Goal: Task Accomplishment & Management: Use online tool/utility

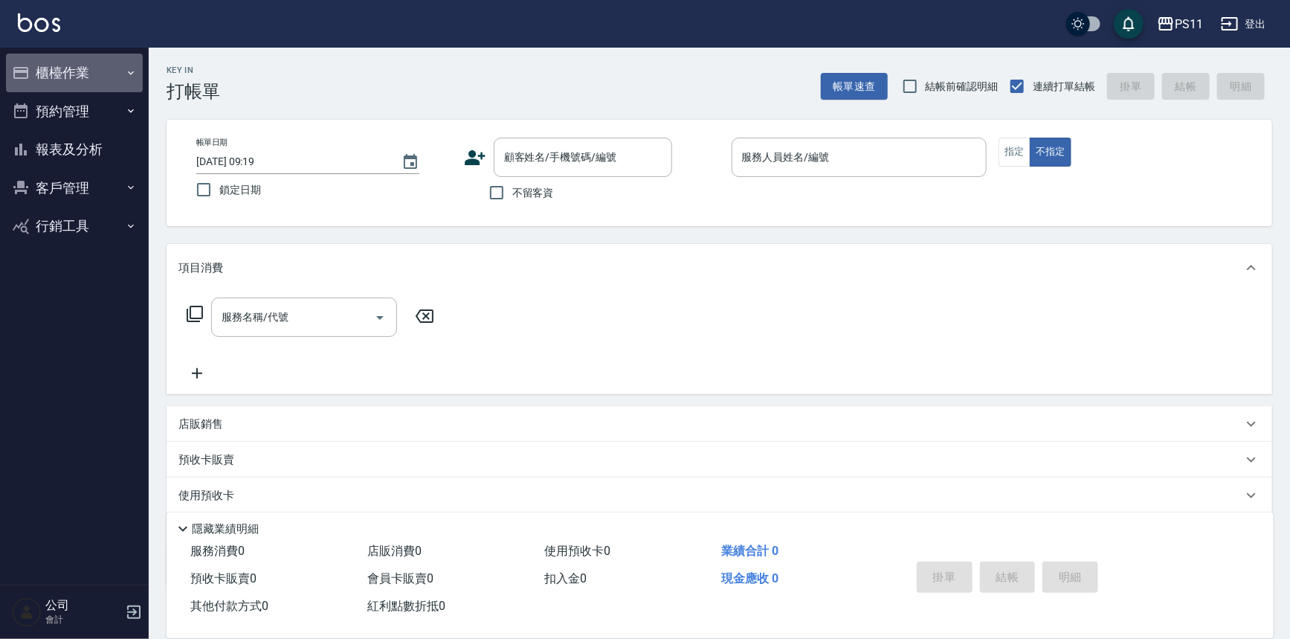
click at [86, 80] on button "櫃檯作業" at bounding box center [74, 73] width 137 height 39
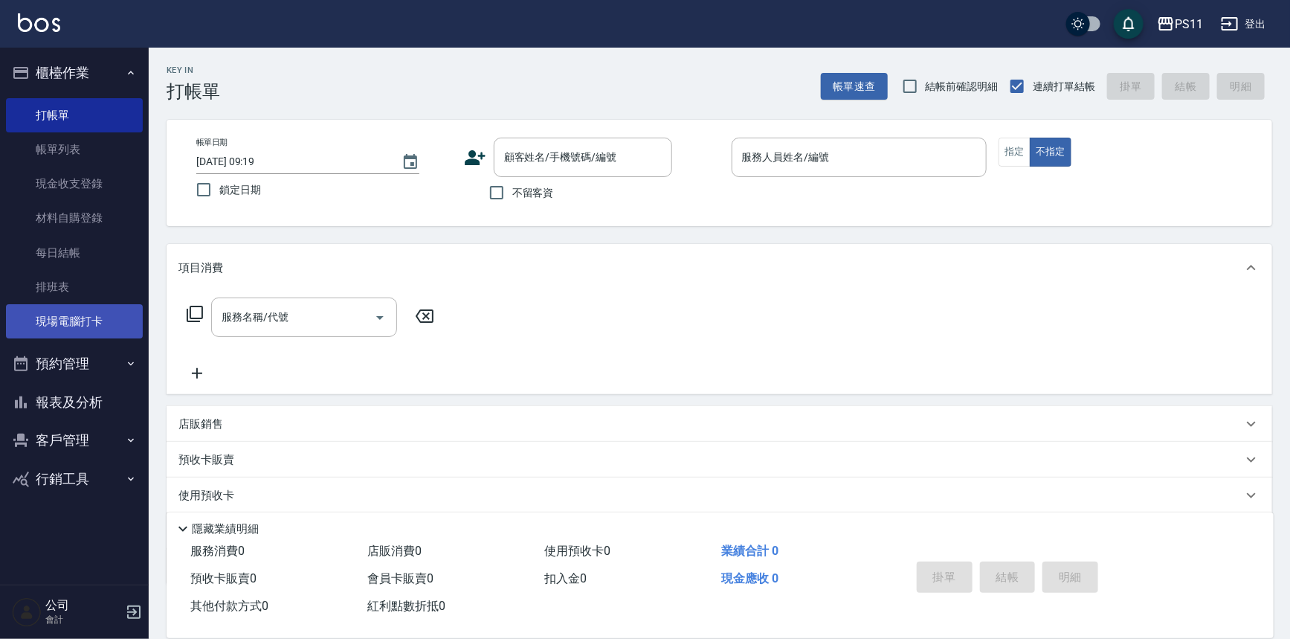
click at [104, 318] on link "現場電腦打卡" at bounding box center [74, 321] width 137 height 34
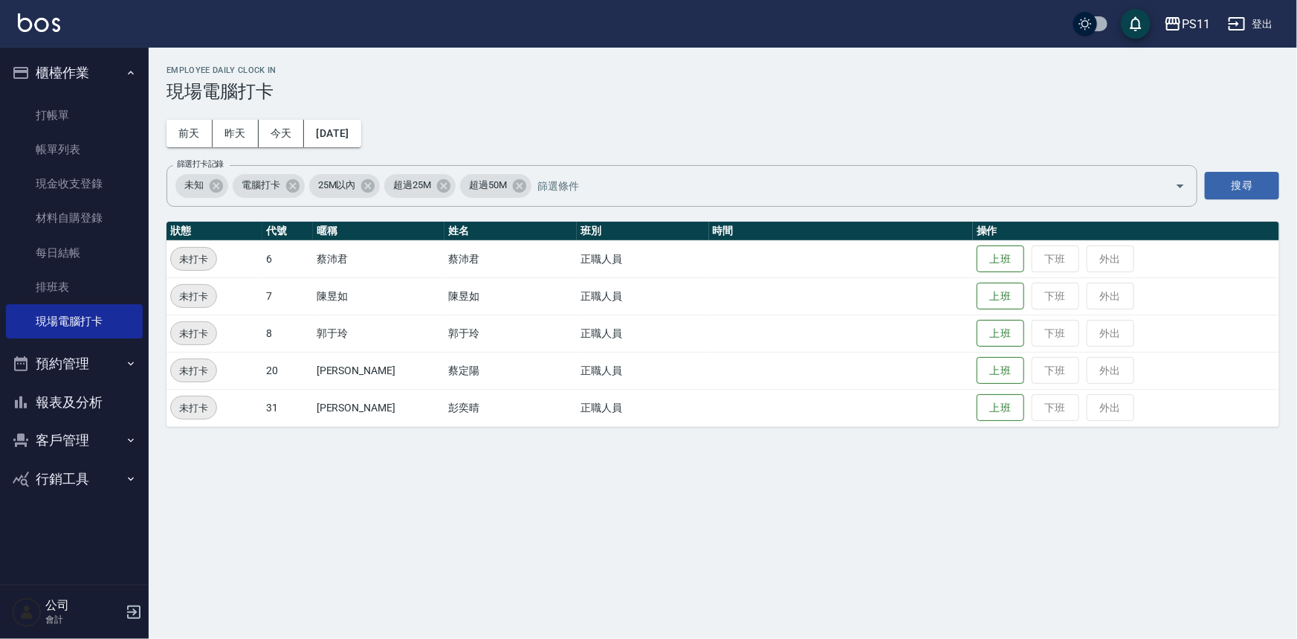
click at [952, 257] on td at bounding box center [841, 258] width 264 height 37
click at [977, 253] on button "上班" at bounding box center [1001, 259] width 48 height 26
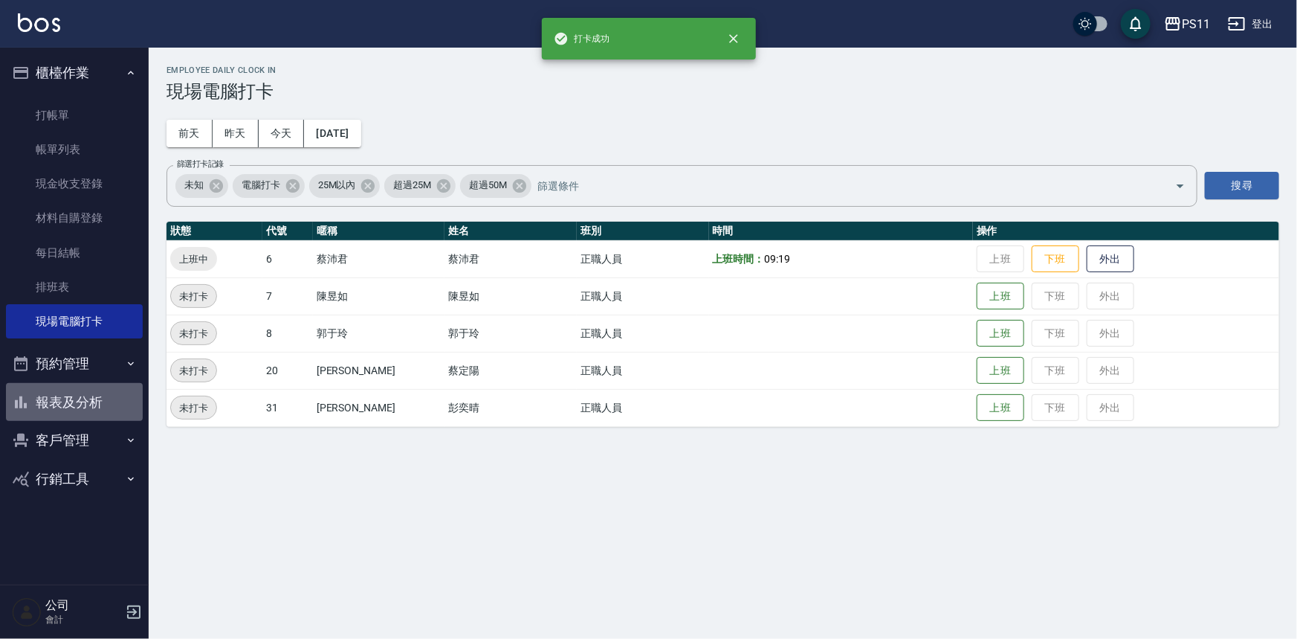
click at [100, 395] on button "報表及分析" at bounding box center [74, 402] width 137 height 39
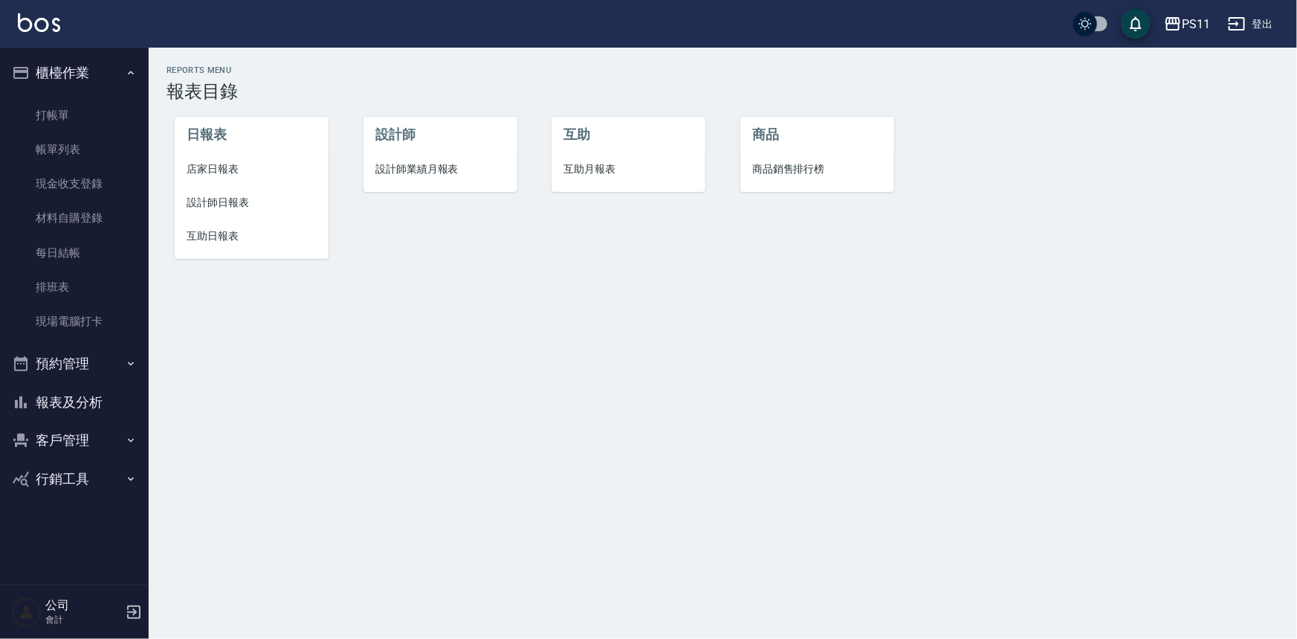
click at [217, 205] on span "設計師日報表" at bounding box center [252, 203] width 130 height 16
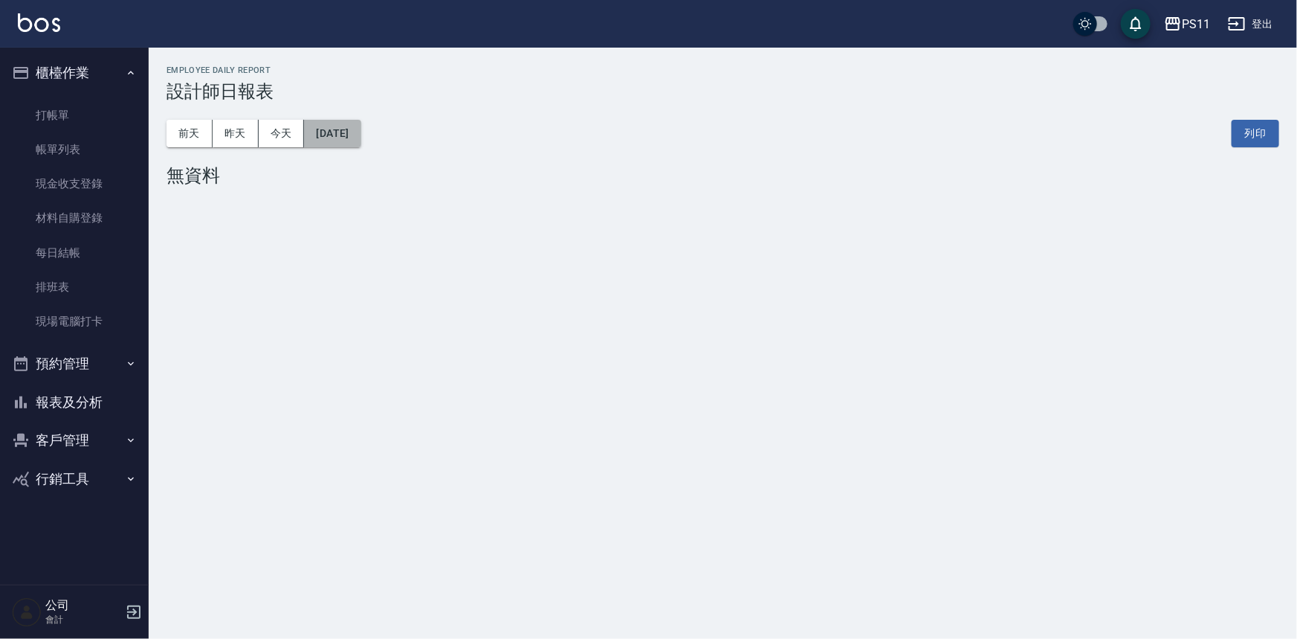
click at [361, 124] on button "[DATE]" at bounding box center [332, 134] width 57 height 28
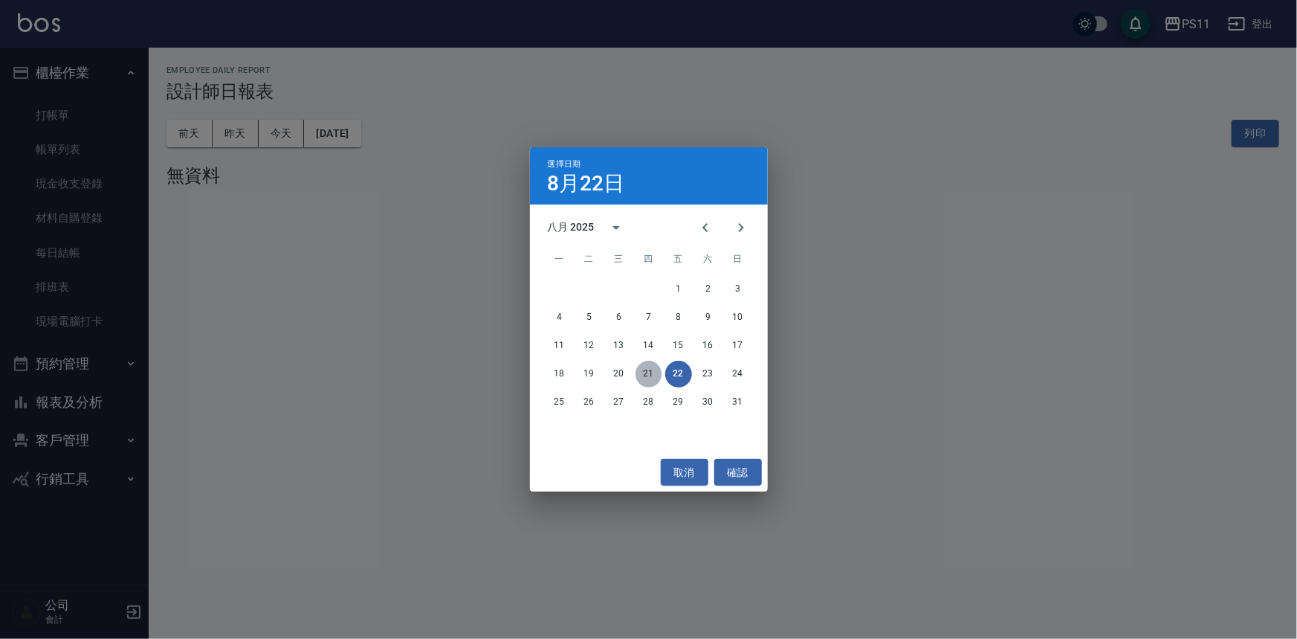
click at [645, 364] on button "21" at bounding box center [649, 374] width 27 height 27
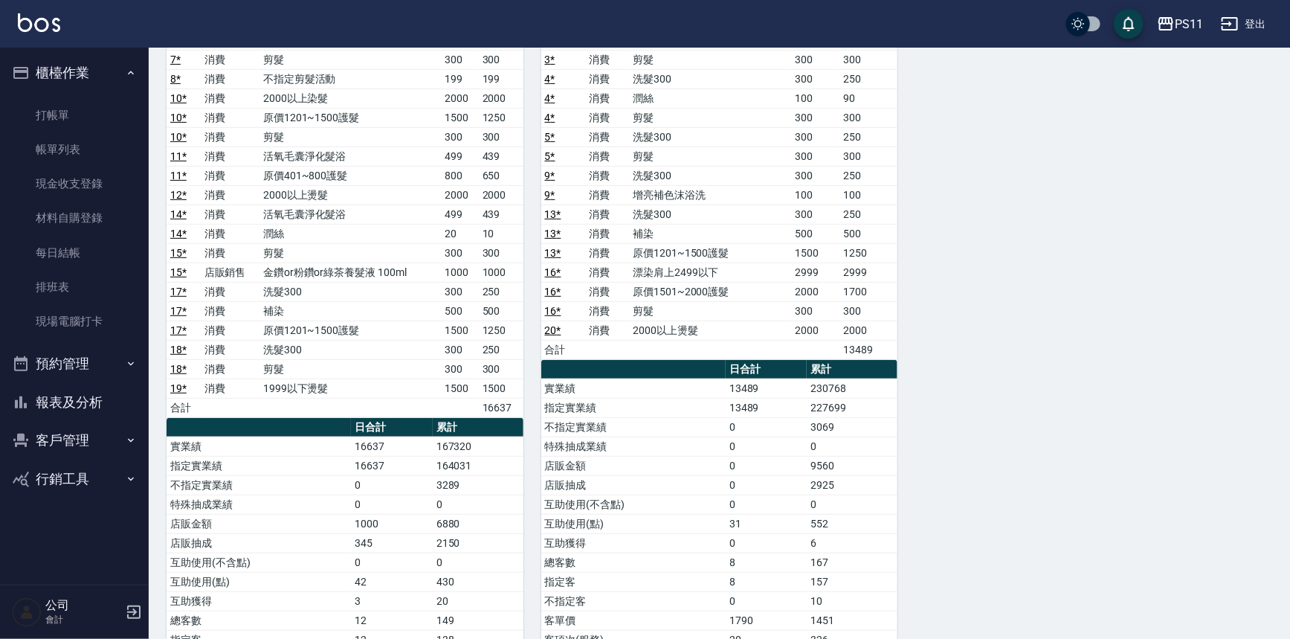
scroll to position [202, 0]
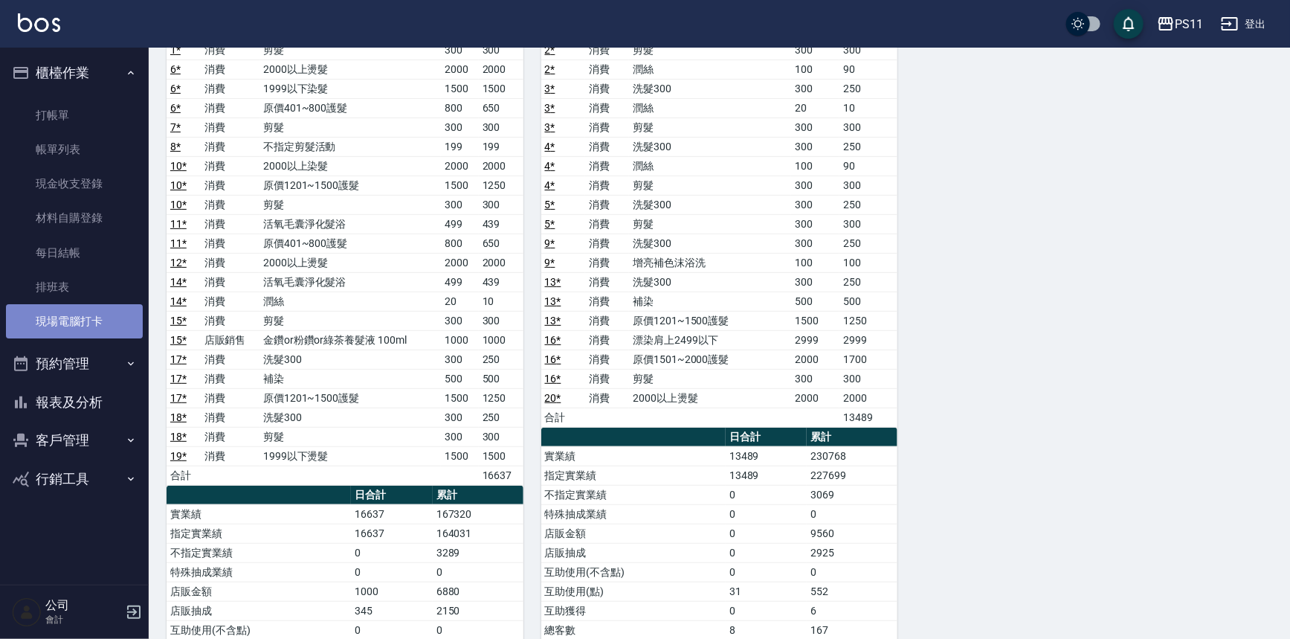
click at [89, 312] on link "現場電腦打卡" at bounding box center [74, 321] width 137 height 34
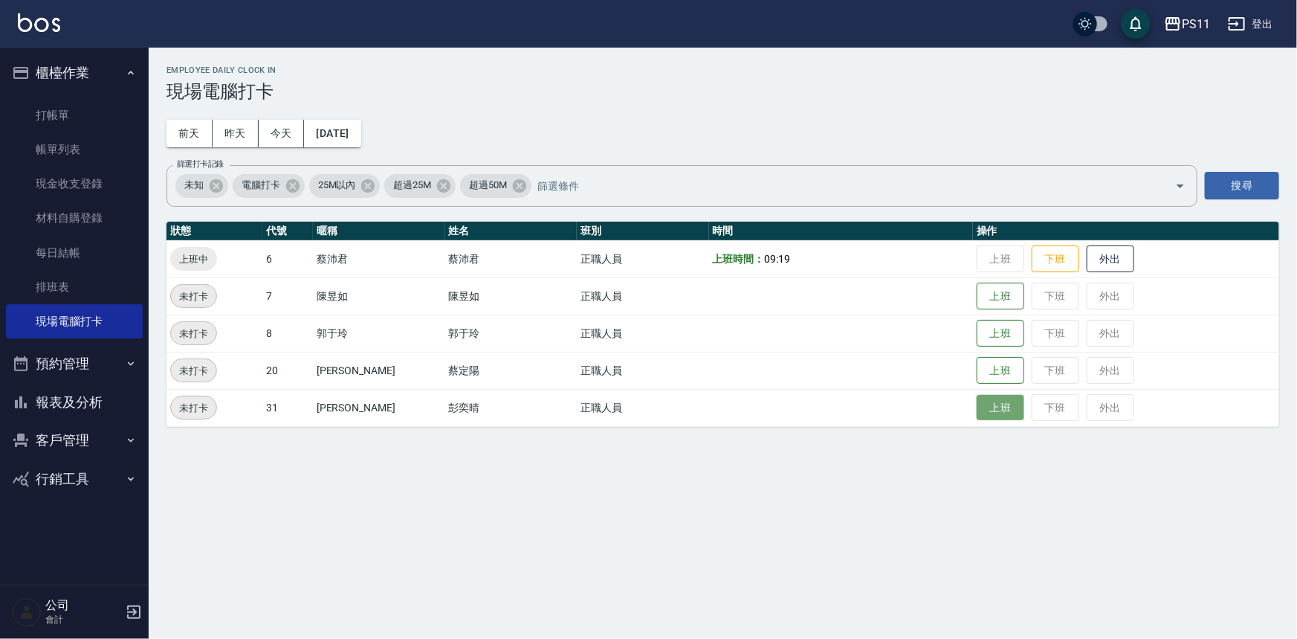
click at [977, 403] on button "上班" at bounding box center [1001, 408] width 48 height 26
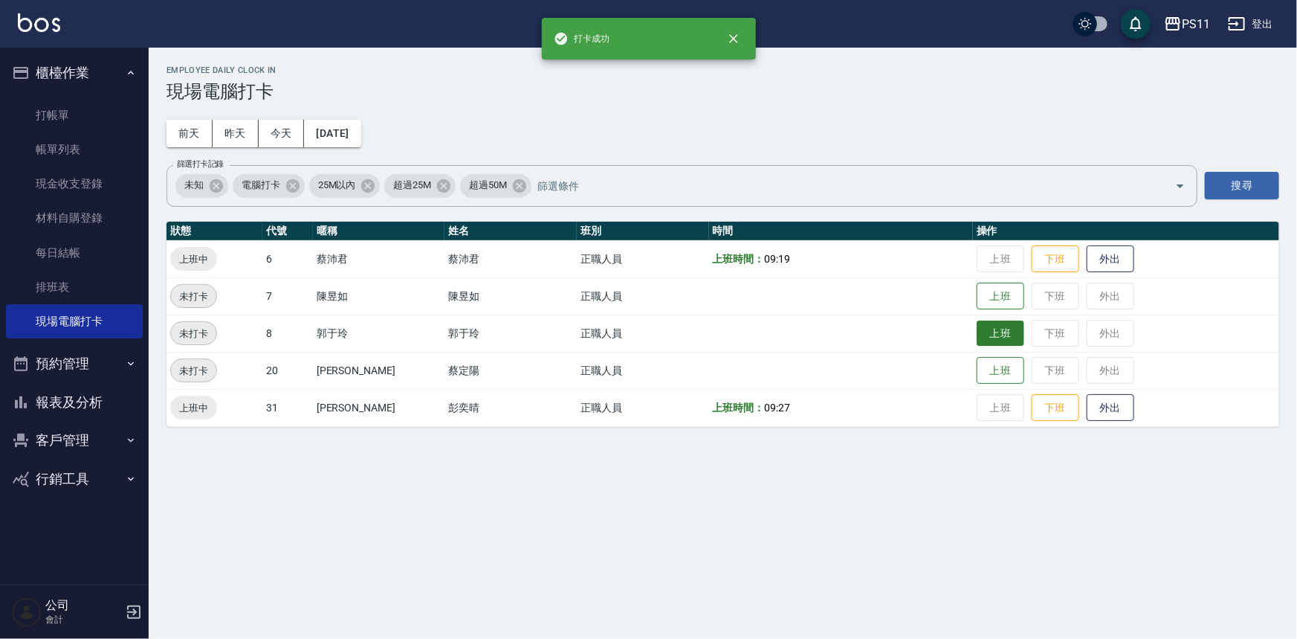
click at [977, 334] on button "上班" at bounding box center [1001, 333] width 48 height 26
click at [988, 371] on button "上班" at bounding box center [1001, 371] width 48 height 26
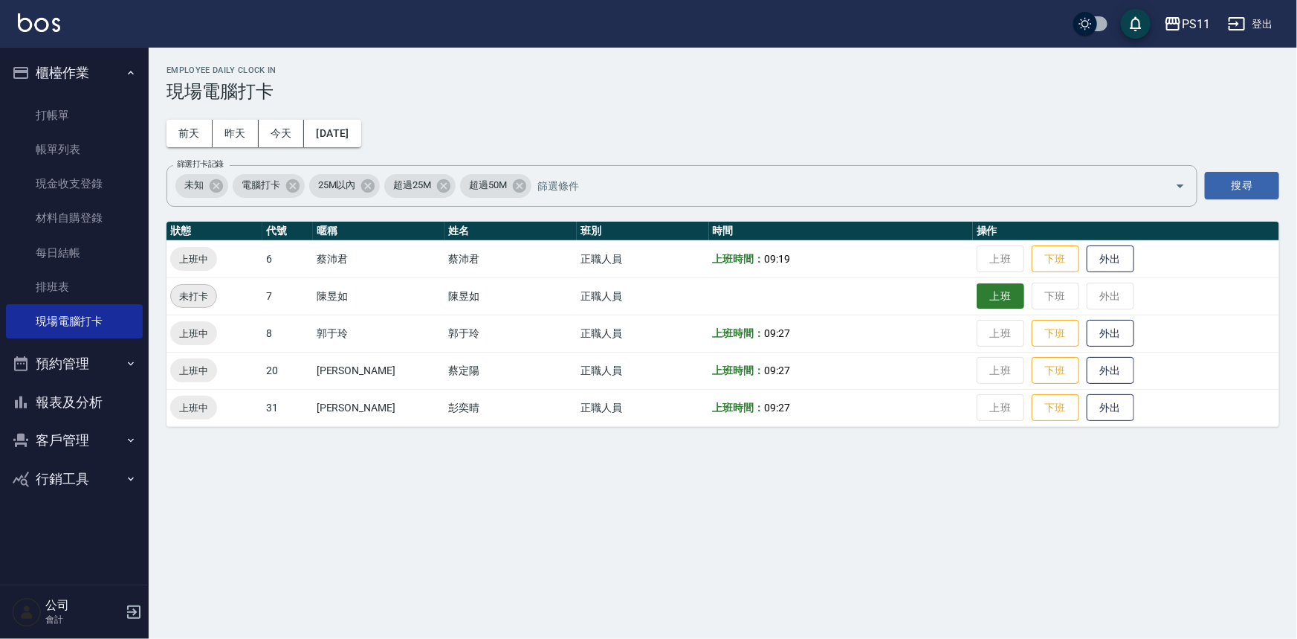
click at [977, 289] on button "上班" at bounding box center [1001, 296] width 48 height 26
